Goal: Transaction & Acquisition: Download file/media

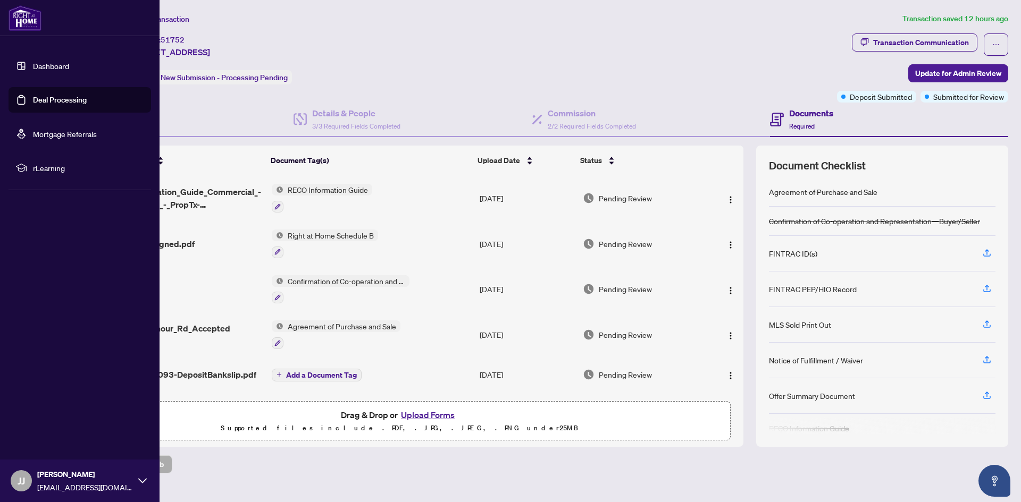
click at [60, 68] on link "Dashboard" at bounding box center [51, 66] width 36 height 10
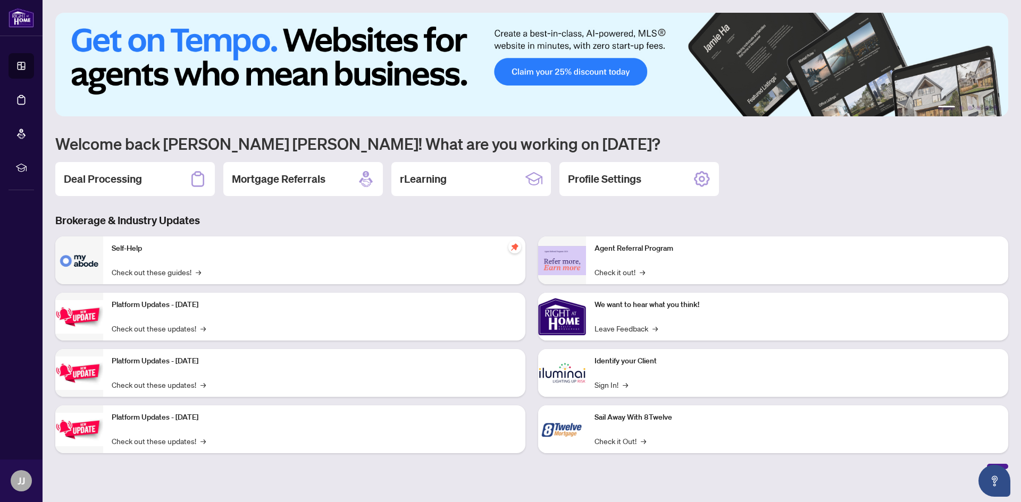
drag, startPoint x: 149, startPoint y: 180, endPoint x: 280, endPoint y: 225, distance: 138.4
click at [149, 180] on div "Deal Processing" at bounding box center [135, 179] width 160 height 34
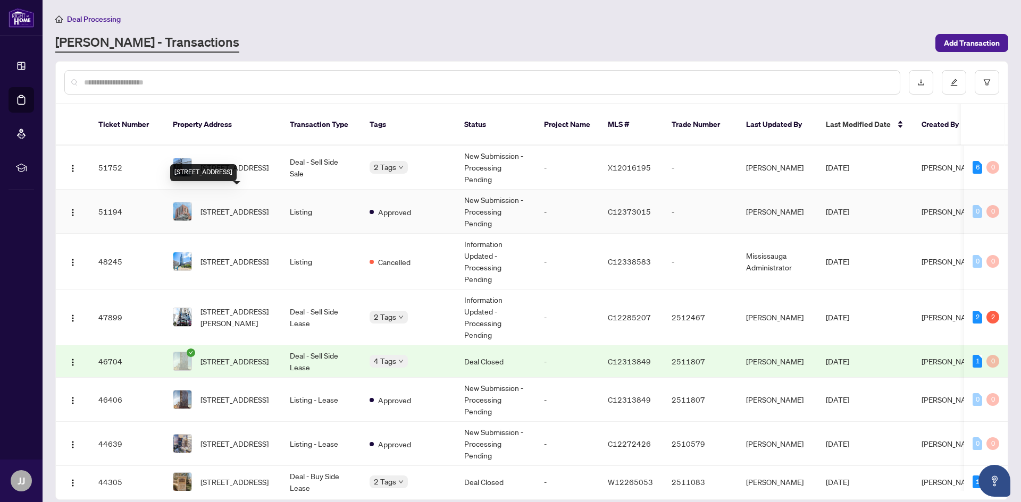
click at [253, 206] on span "[STREET_ADDRESS]" at bounding box center [234, 212] width 68 height 12
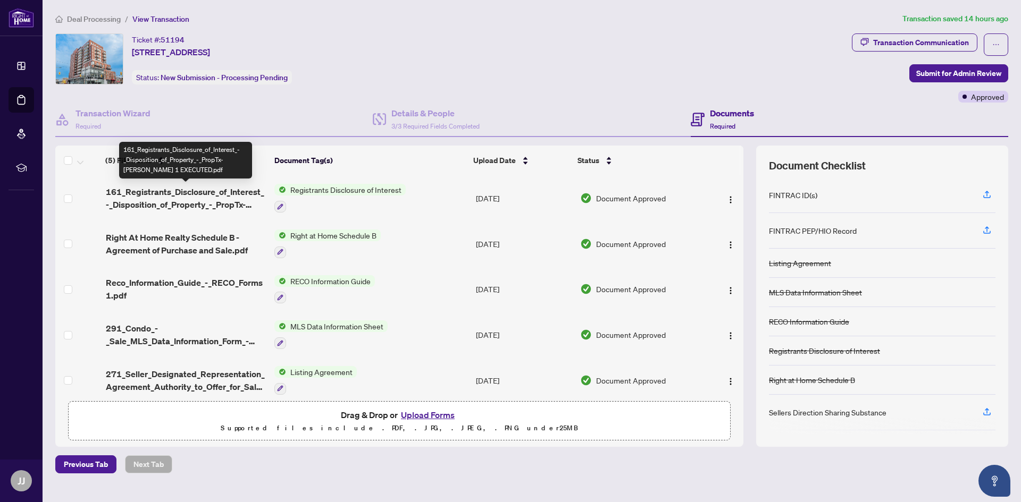
click at [219, 194] on span "161_Registrants_Disclosure_of_Interest_-_Disposition_of_Property_-_PropTx-[PERS…" at bounding box center [186, 199] width 160 height 26
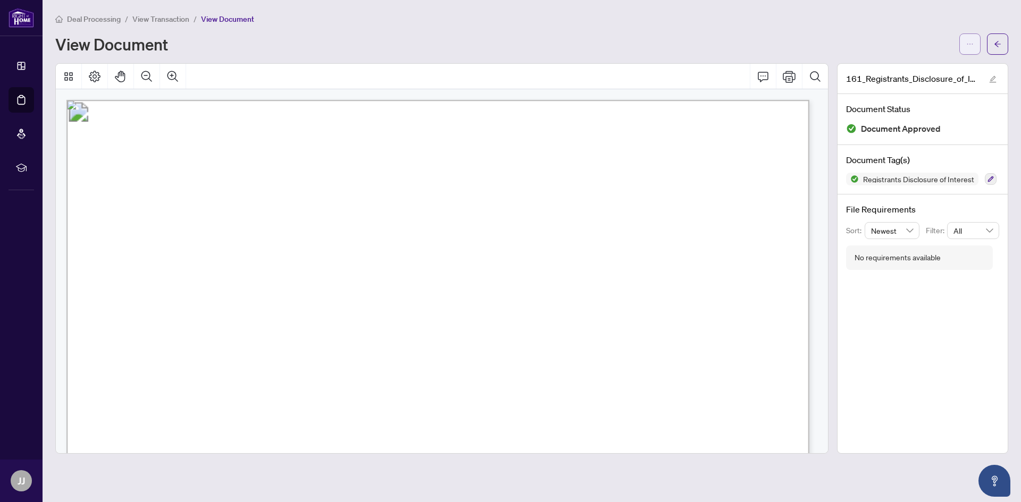
click at [966, 44] on icon "ellipsis" at bounding box center [969, 43] width 7 height 7
click at [913, 66] on span "Download" at bounding box center [931, 67] width 81 height 12
